Goal: Obtain resource: Obtain resource

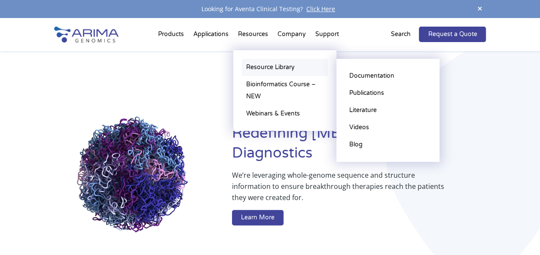
click at [251, 70] on link "Resource Library" at bounding box center [285, 67] width 86 height 17
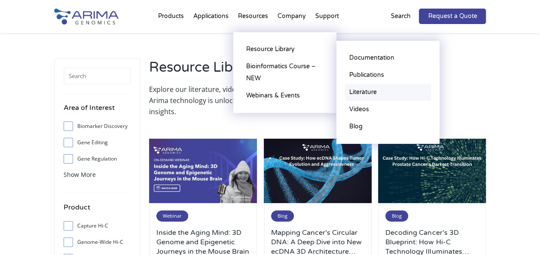
click at [365, 88] on link "Literature" at bounding box center [388, 92] width 86 height 17
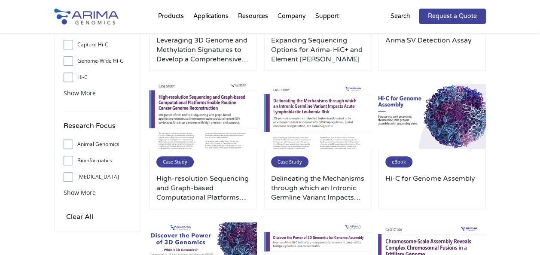
scroll to position [240, 0]
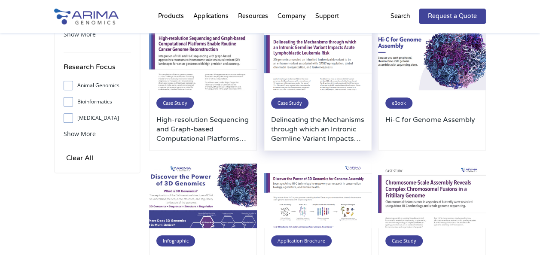
click at [322, 55] on img at bounding box center [318, 57] width 108 height 65
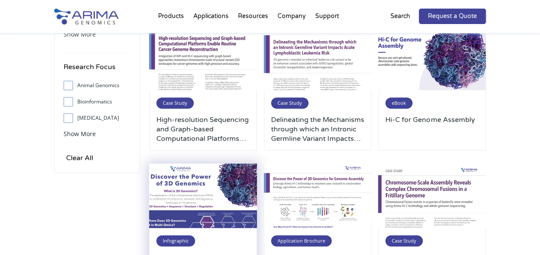
click at [207, 187] on img at bounding box center [203, 196] width 108 height 65
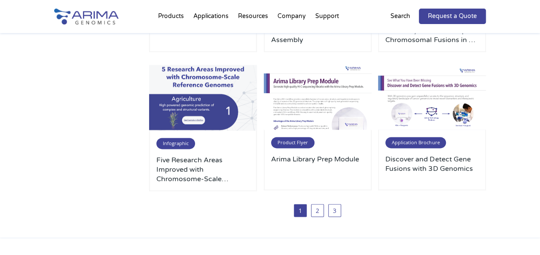
scroll to position [481, 0]
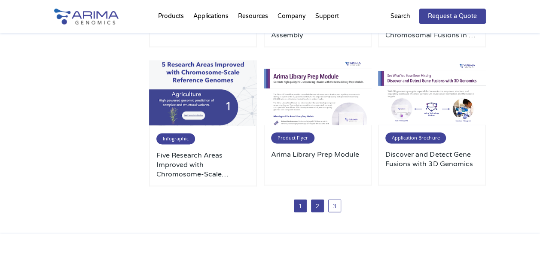
click at [313, 209] on link "2" at bounding box center [317, 205] width 13 height 13
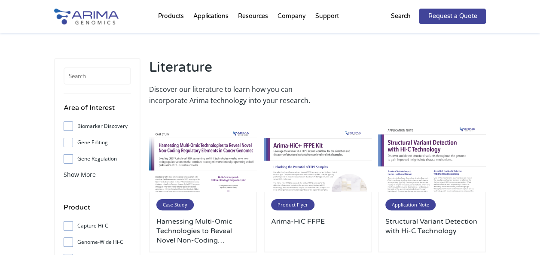
click at [315, 208] on div "Product Flyer Arima-HiC FFPE" at bounding box center [318, 222] width 108 height 61
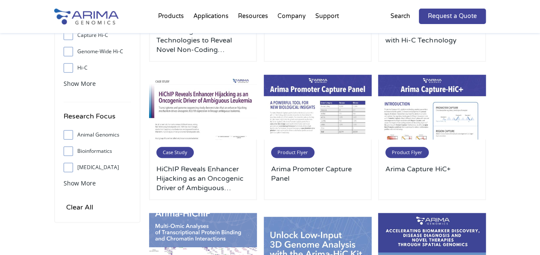
scroll to position [193, 0]
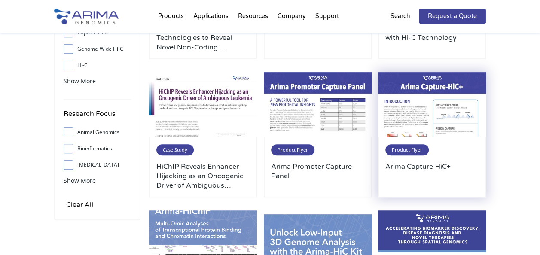
click at [455, 111] on img at bounding box center [432, 104] width 108 height 65
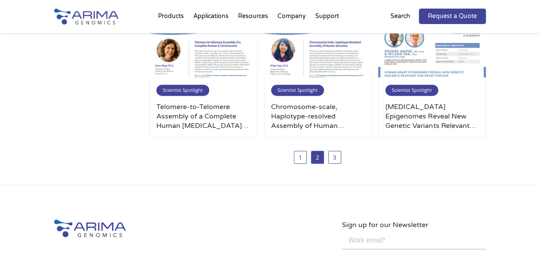
scroll to position [565, 0]
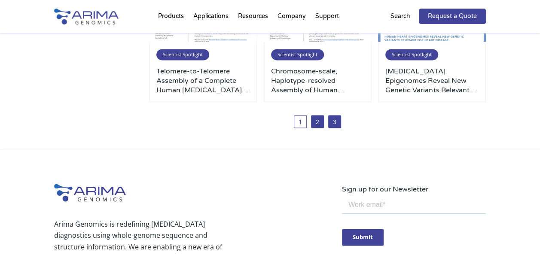
click at [339, 120] on link "3" at bounding box center [334, 121] width 13 height 13
